Goal: Information Seeking & Learning: Find specific fact

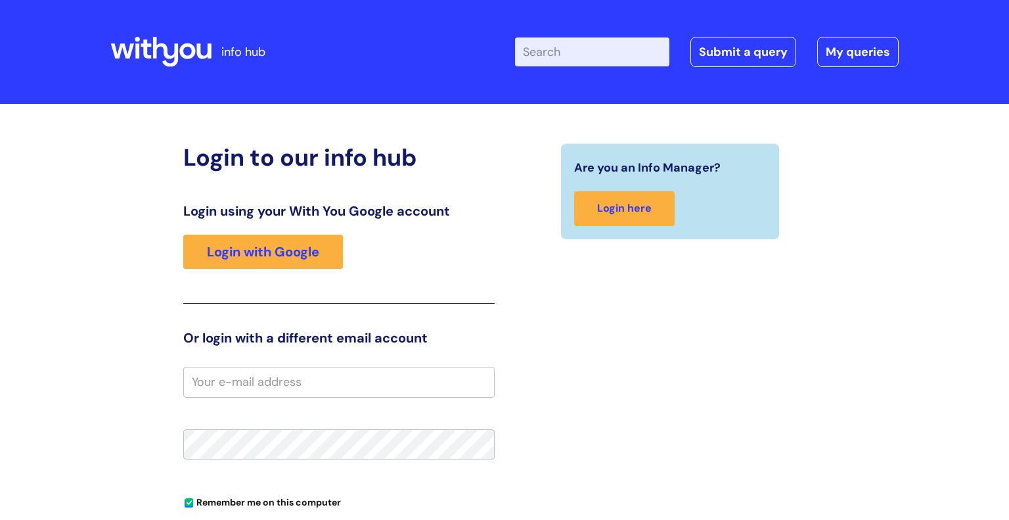
click at [606, 25] on div "Enter your search term here... Search Submit a query My queries Welcome Login" at bounding box center [618, 52] width 562 height 78
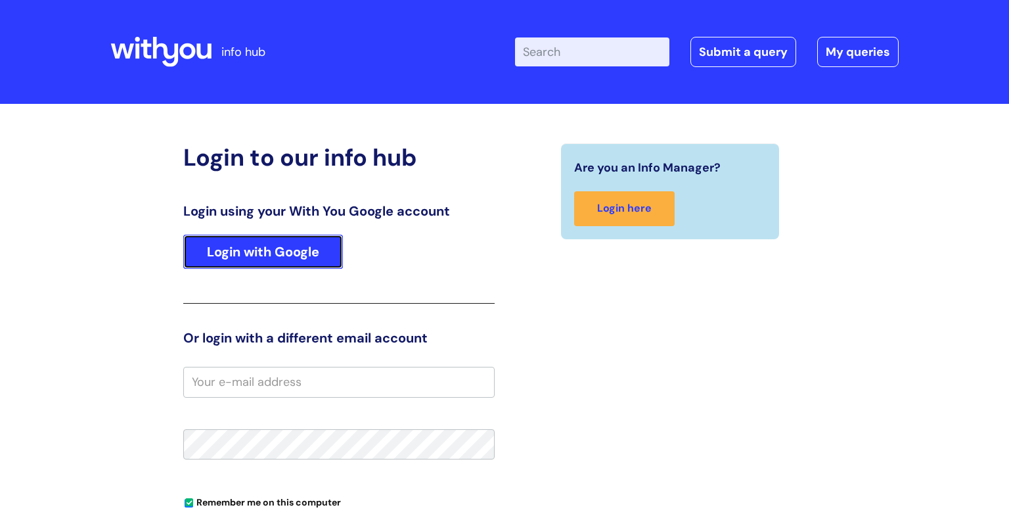
click at [305, 248] on link "Login with Google" at bounding box center [263, 251] width 160 height 34
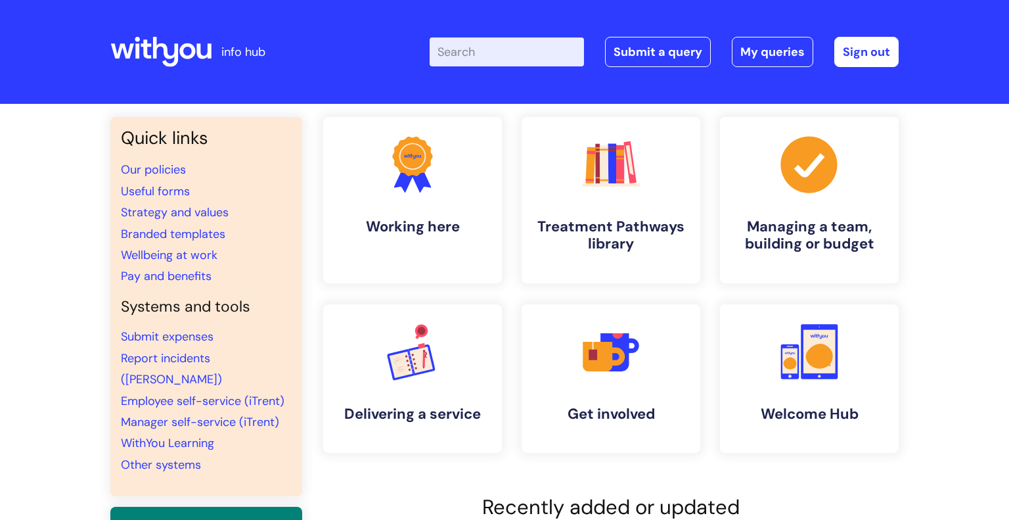
click at [498, 56] on input "Enter your search term here..." at bounding box center [507, 51] width 154 height 29
type input "u"
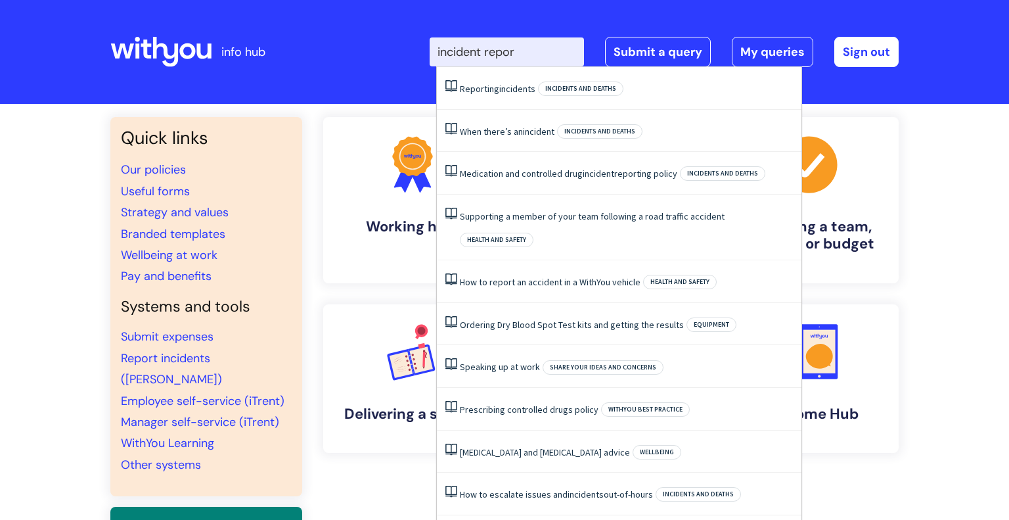
type input "incident report"
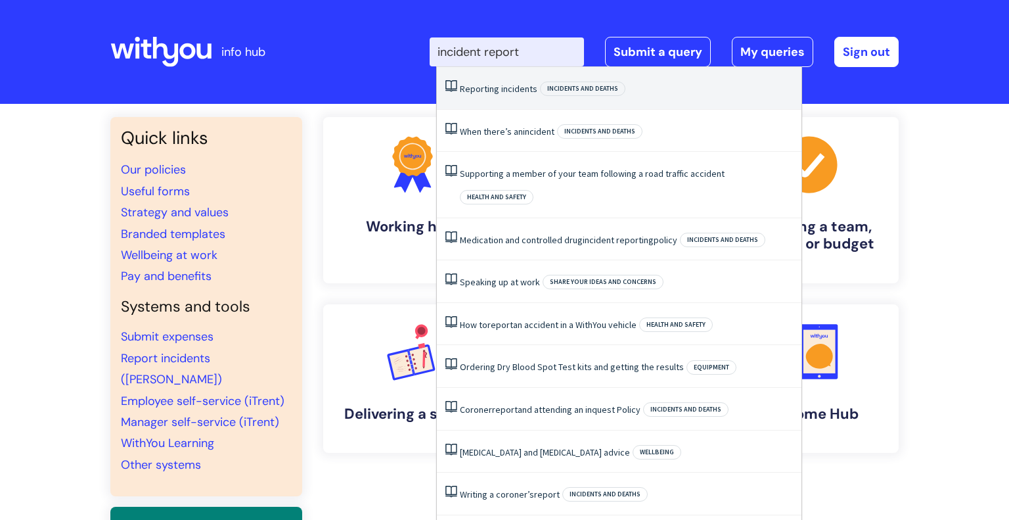
click at [522, 78] on li "Reporting incidents Incidents and deaths" at bounding box center [619, 88] width 365 height 43
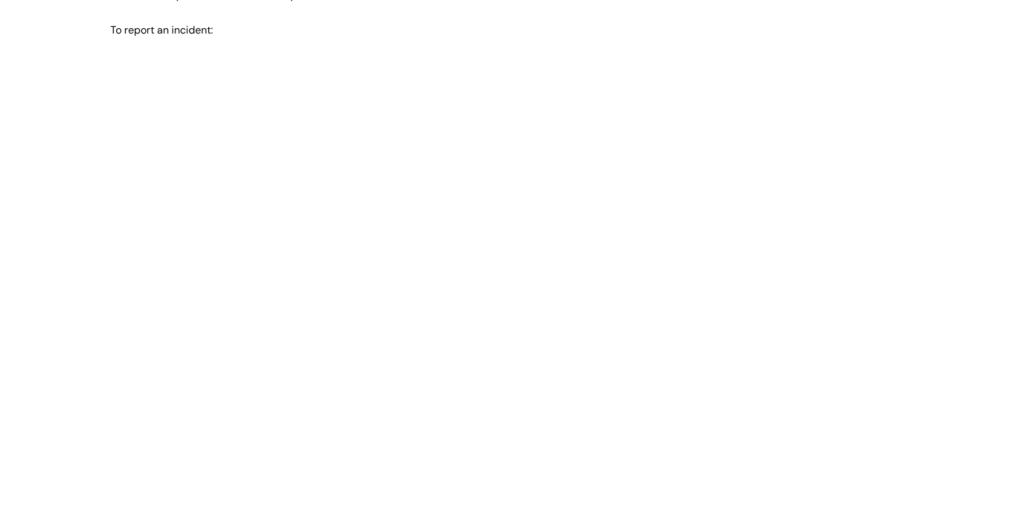
scroll to position [470, 0]
